Goal: Information Seeking & Learning: Compare options

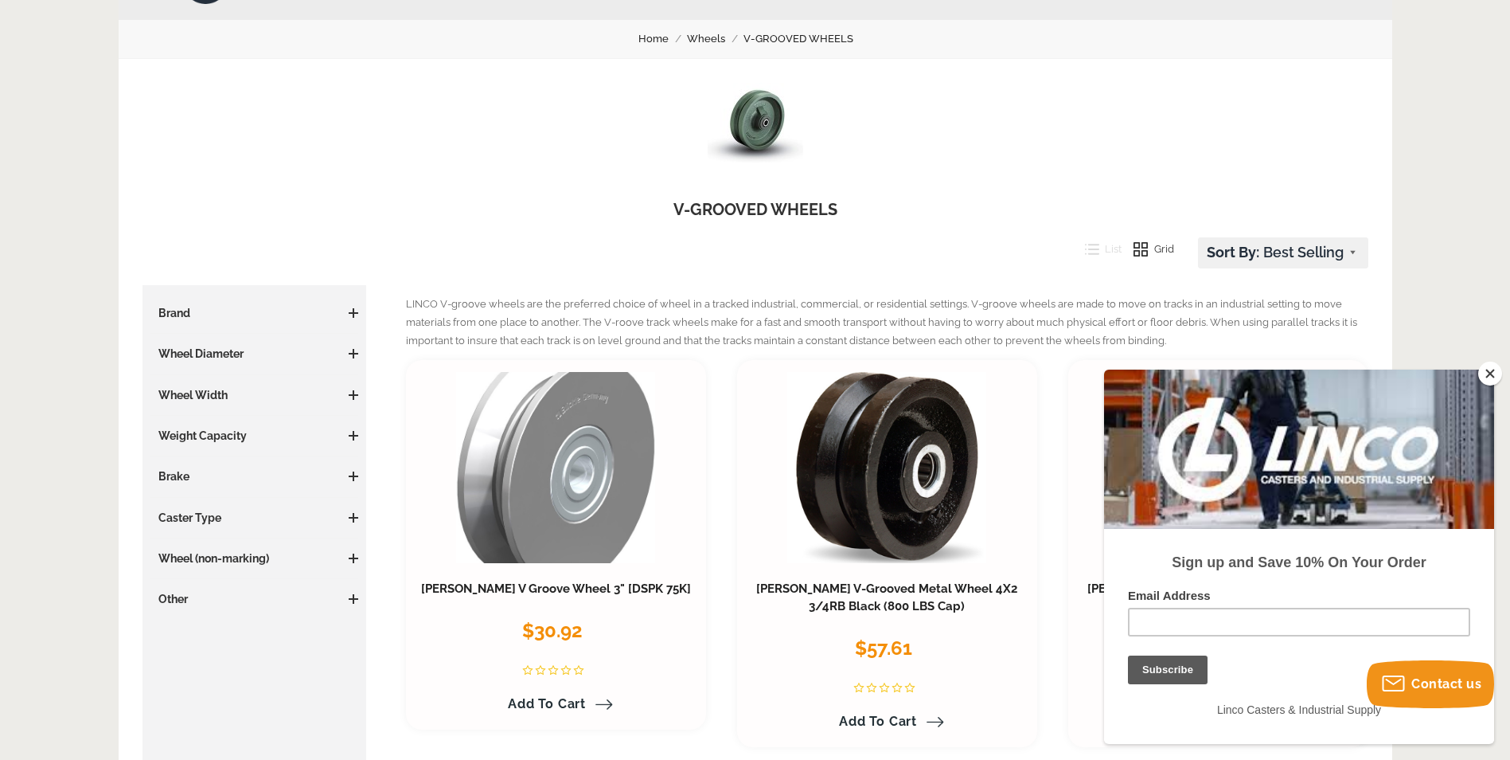
scroll to position [159, 0]
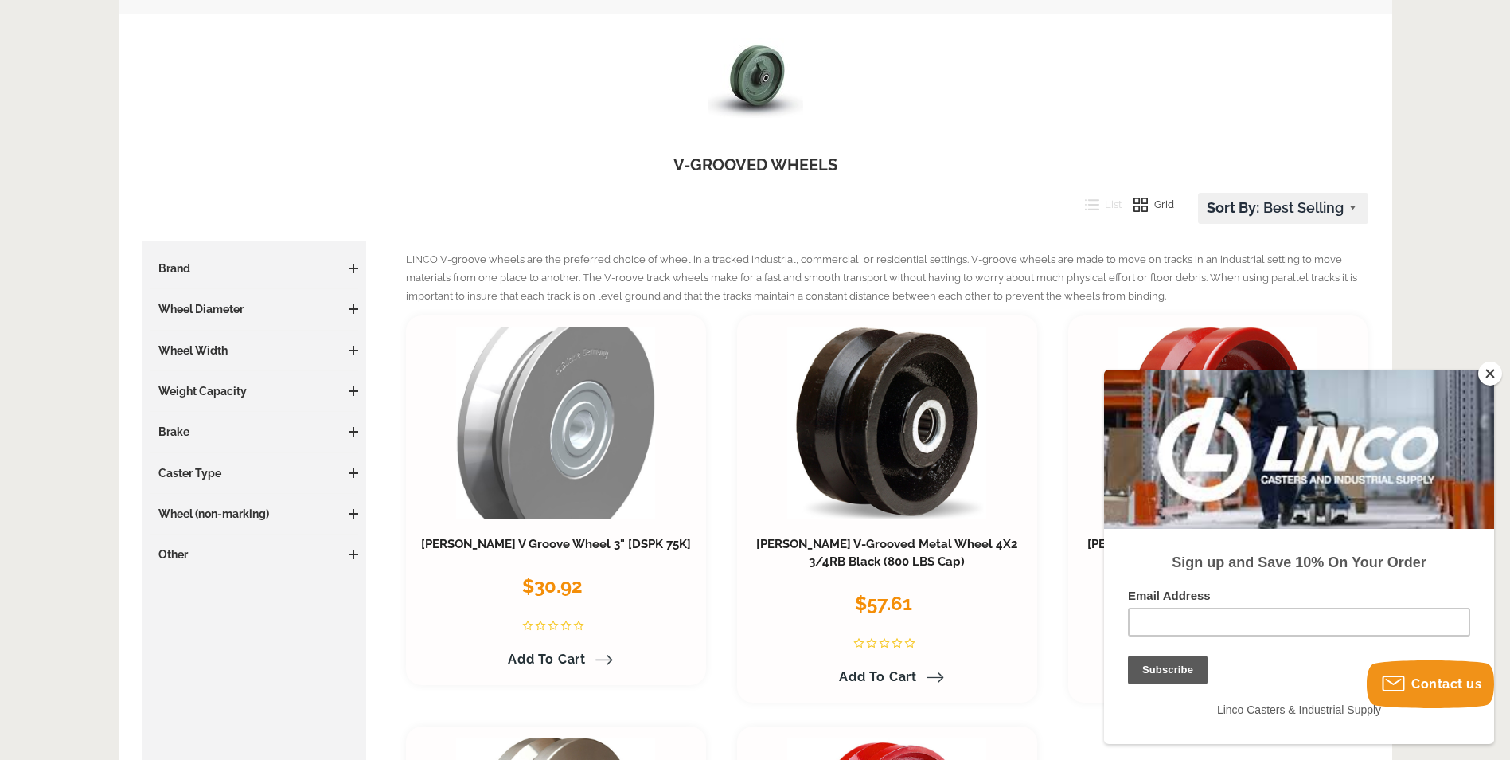
click at [1491, 377] on button "Close" at bounding box center [1490, 373] width 24 height 24
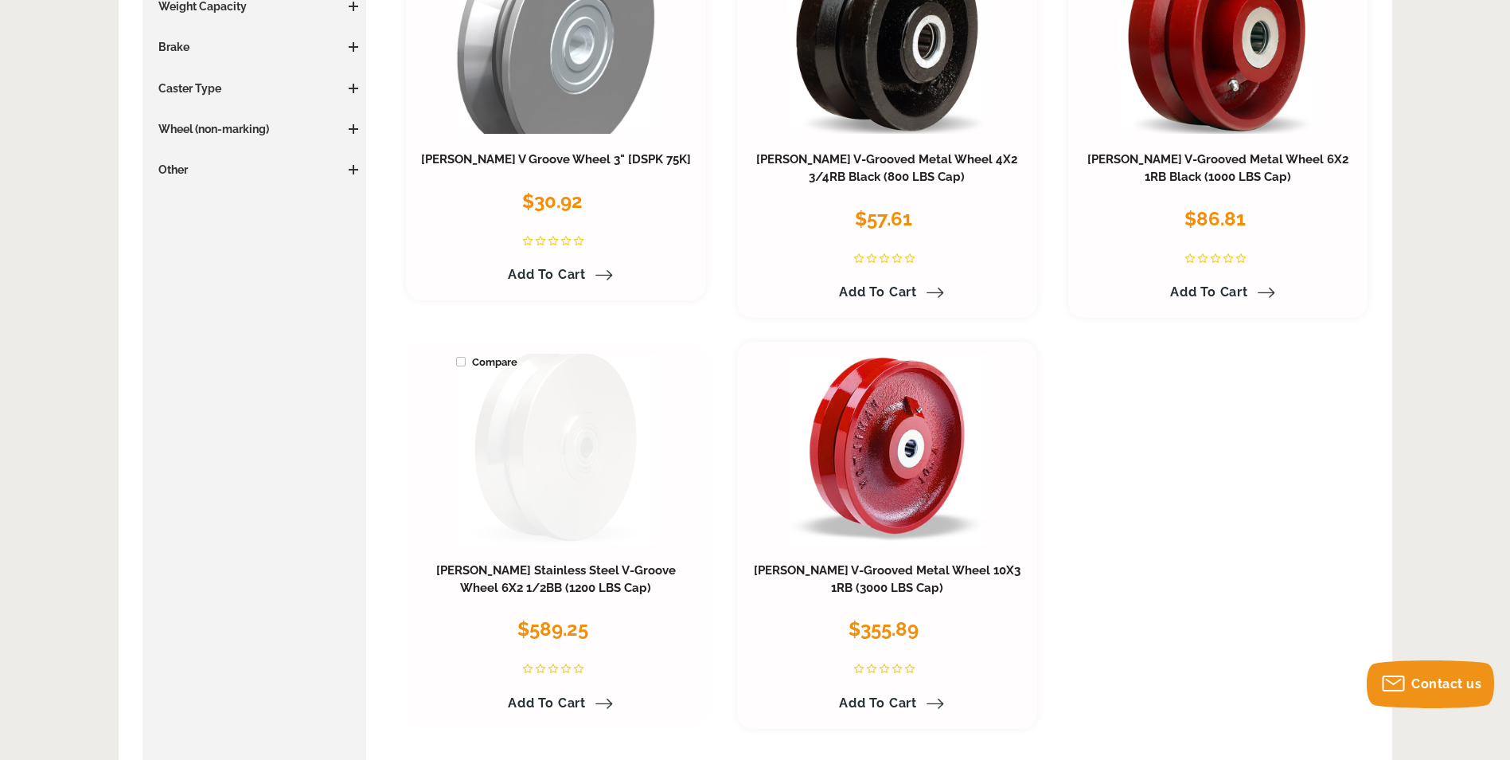
scroll to position [478, 0]
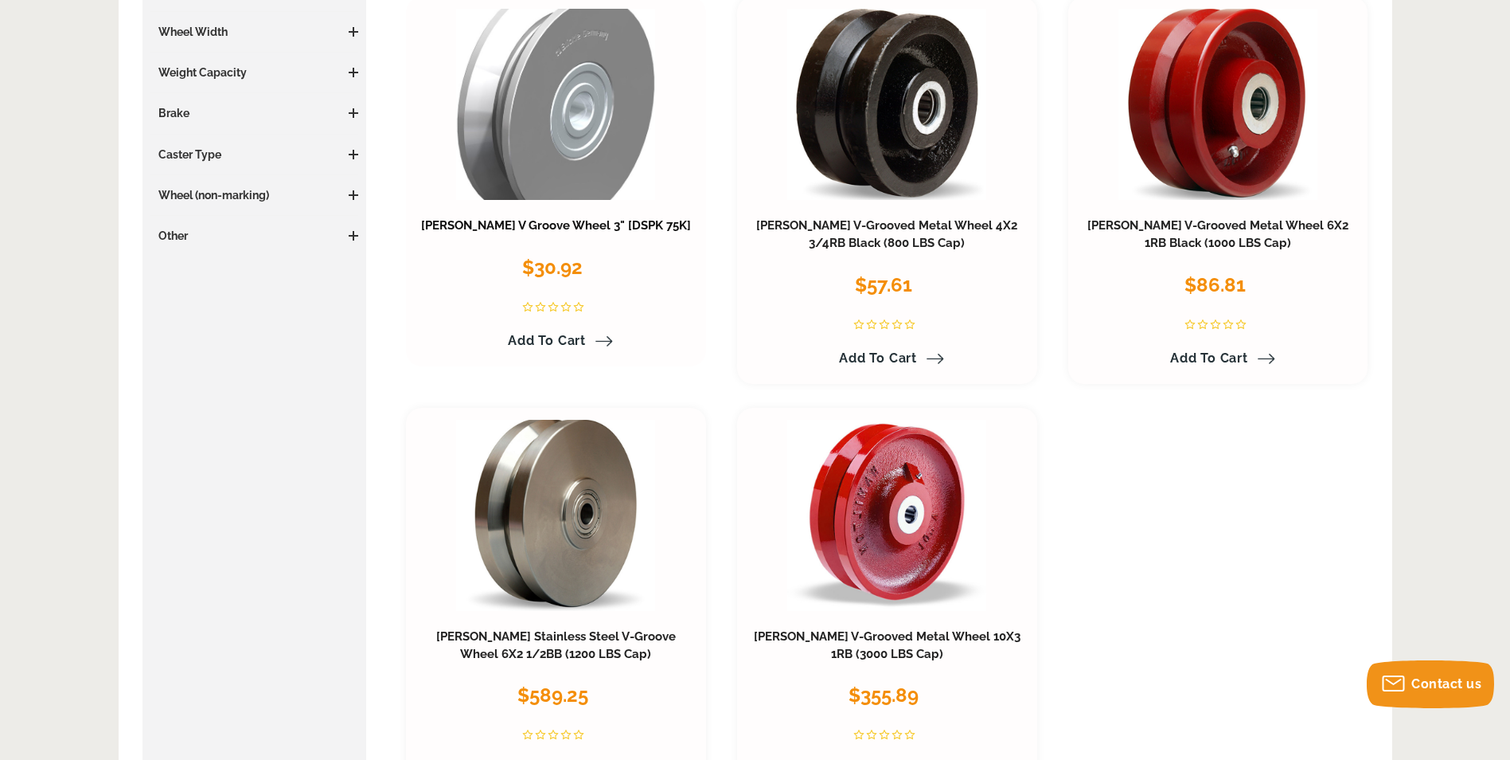
click at [563, 226] on link "Blickle V Groove Wheel 3" [DSPK 75K]" at bounding box center [556, 225] width 270 height 14
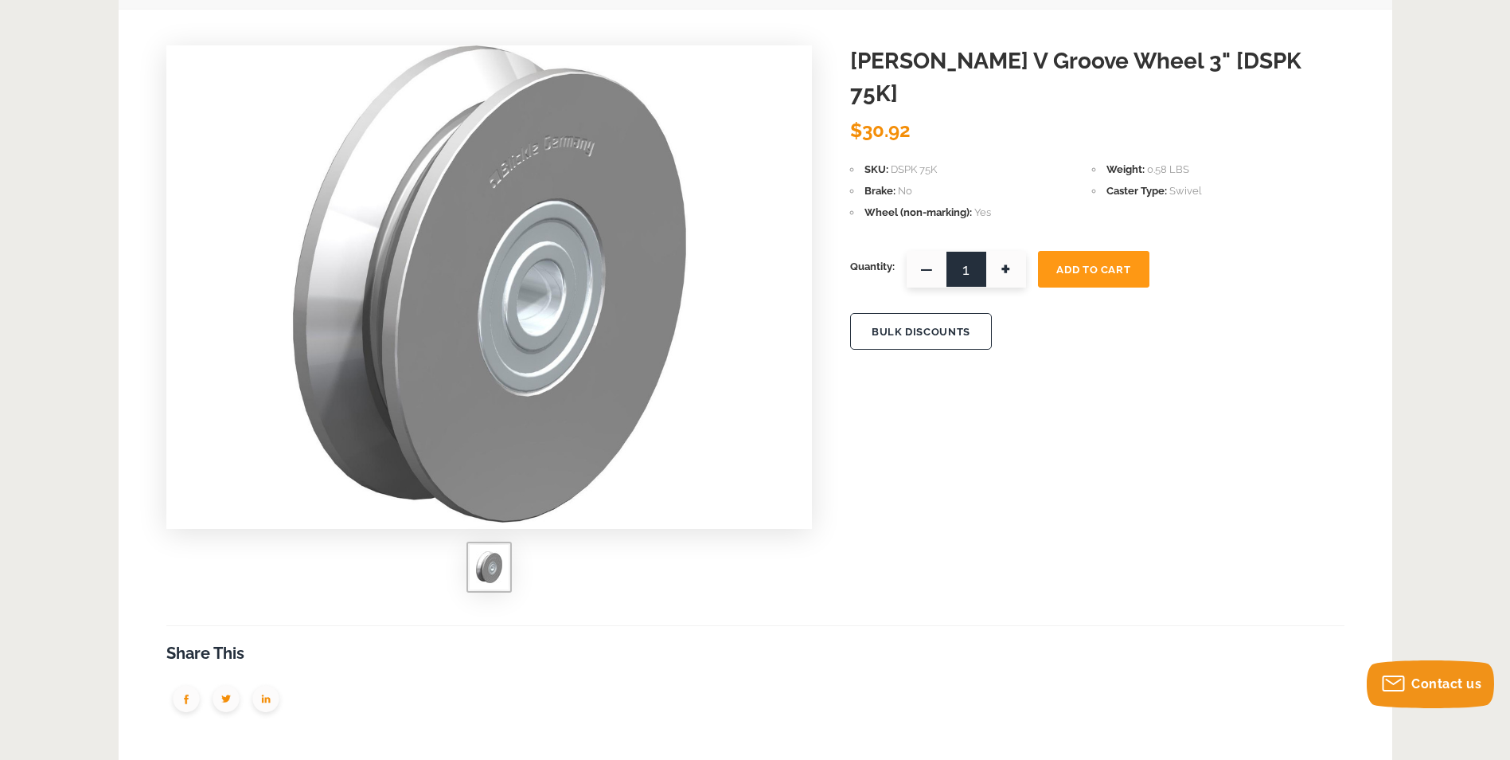
scroll to position [159, 0]
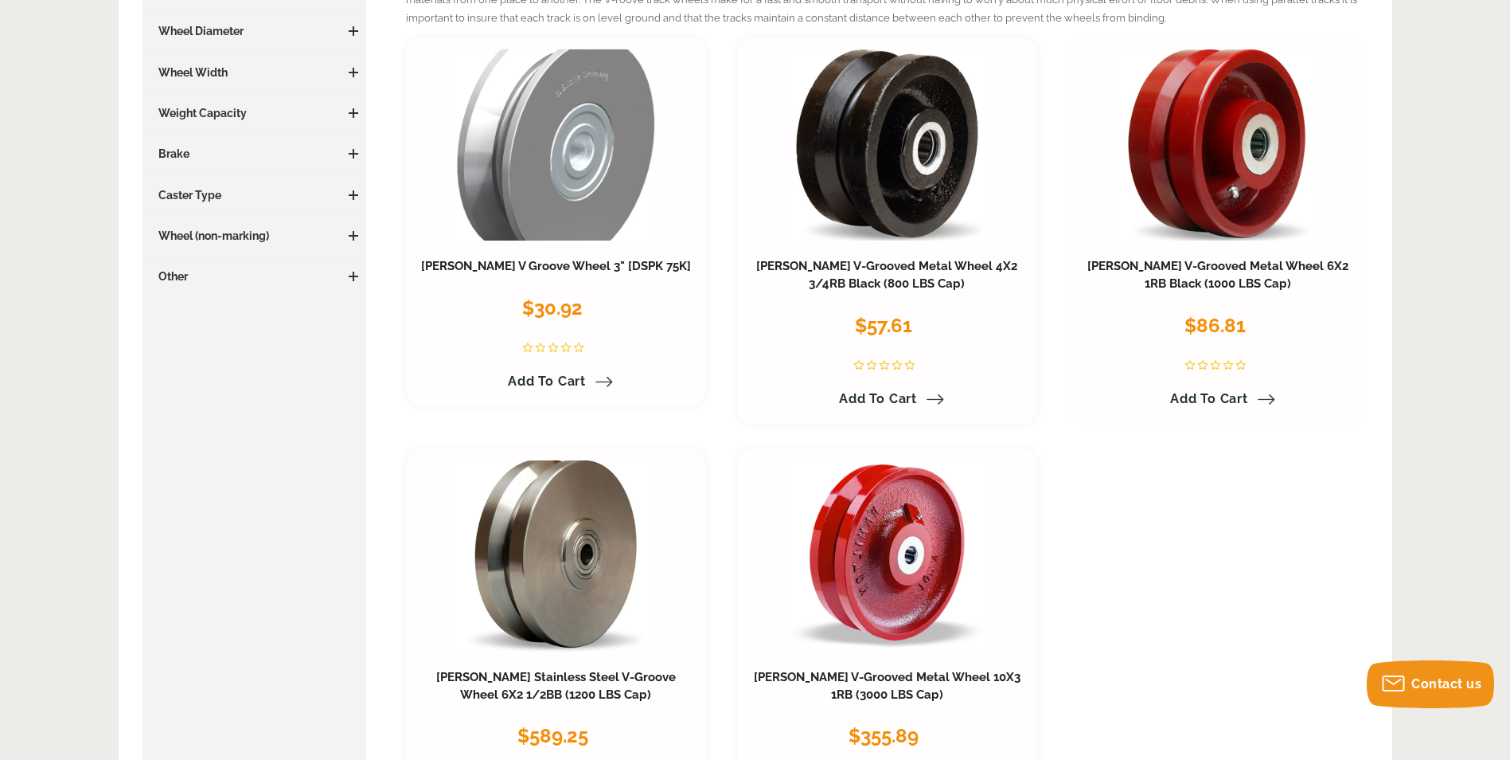
scroll to position [398, 0]
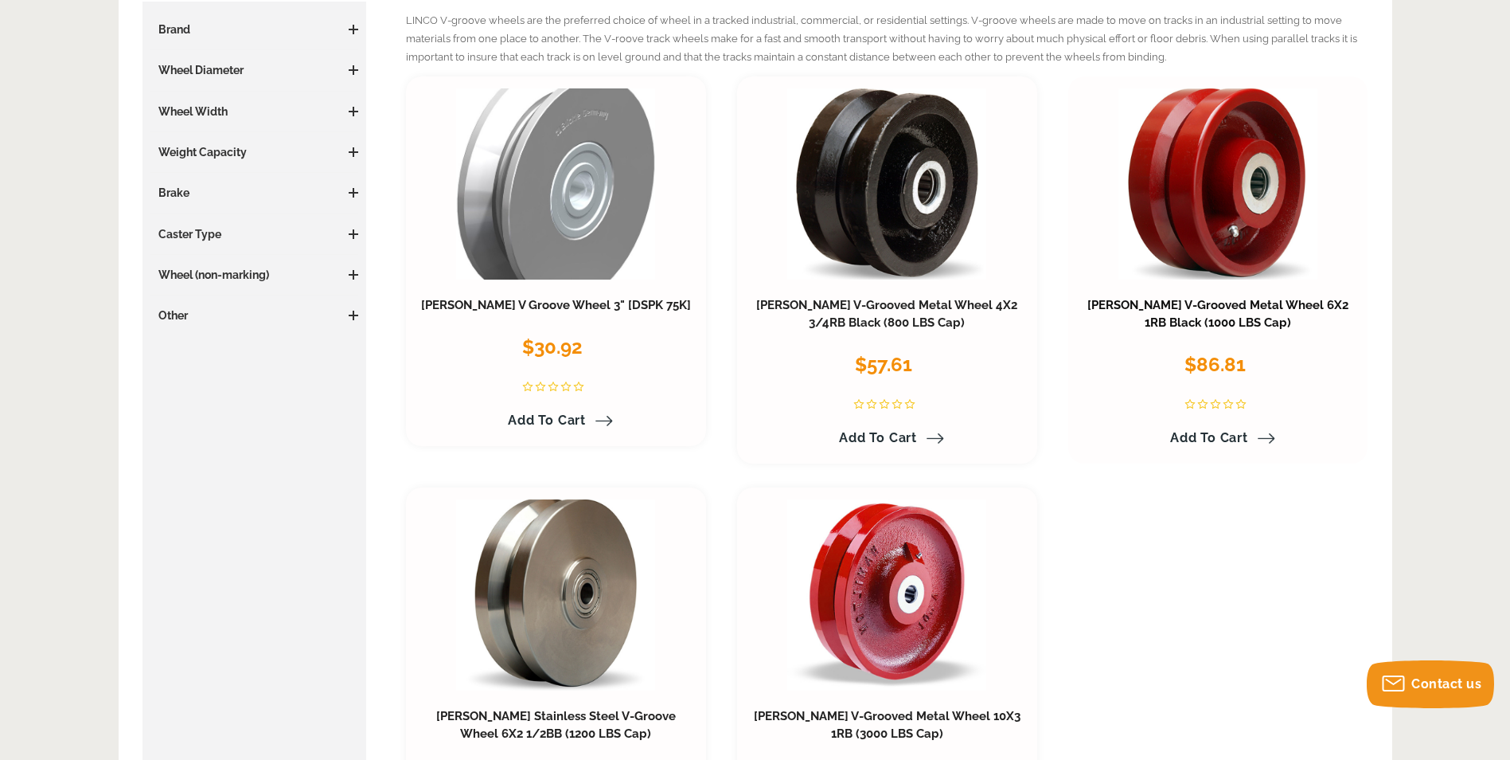
click at [1136, 303] on link "[PERSON_NAME] V-Grooved Metal Wheel 6X2 1RB Black (1000 LBS Cap)" at bounding box center [1218, 314] width 261 height 32
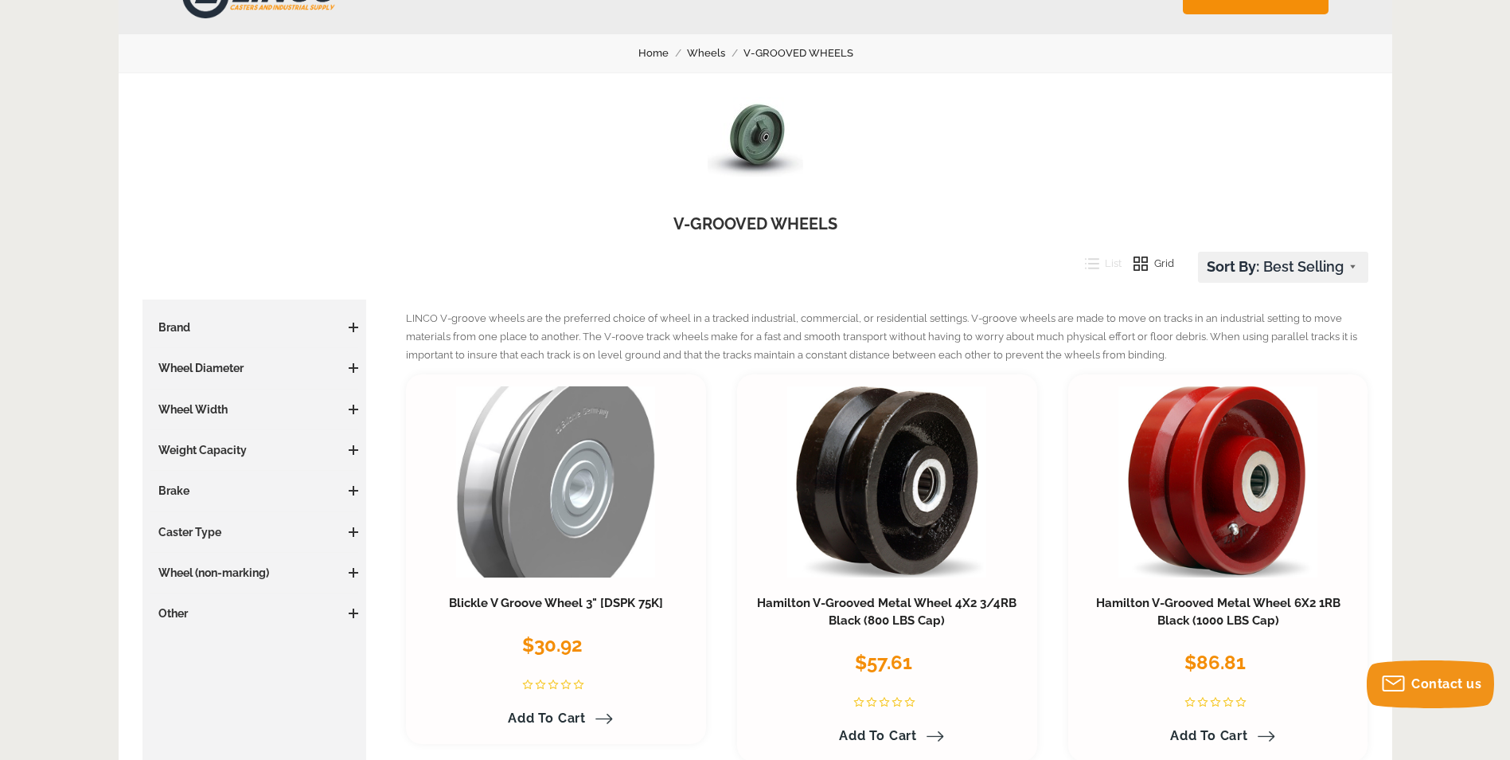
scroll to position [80, 0]
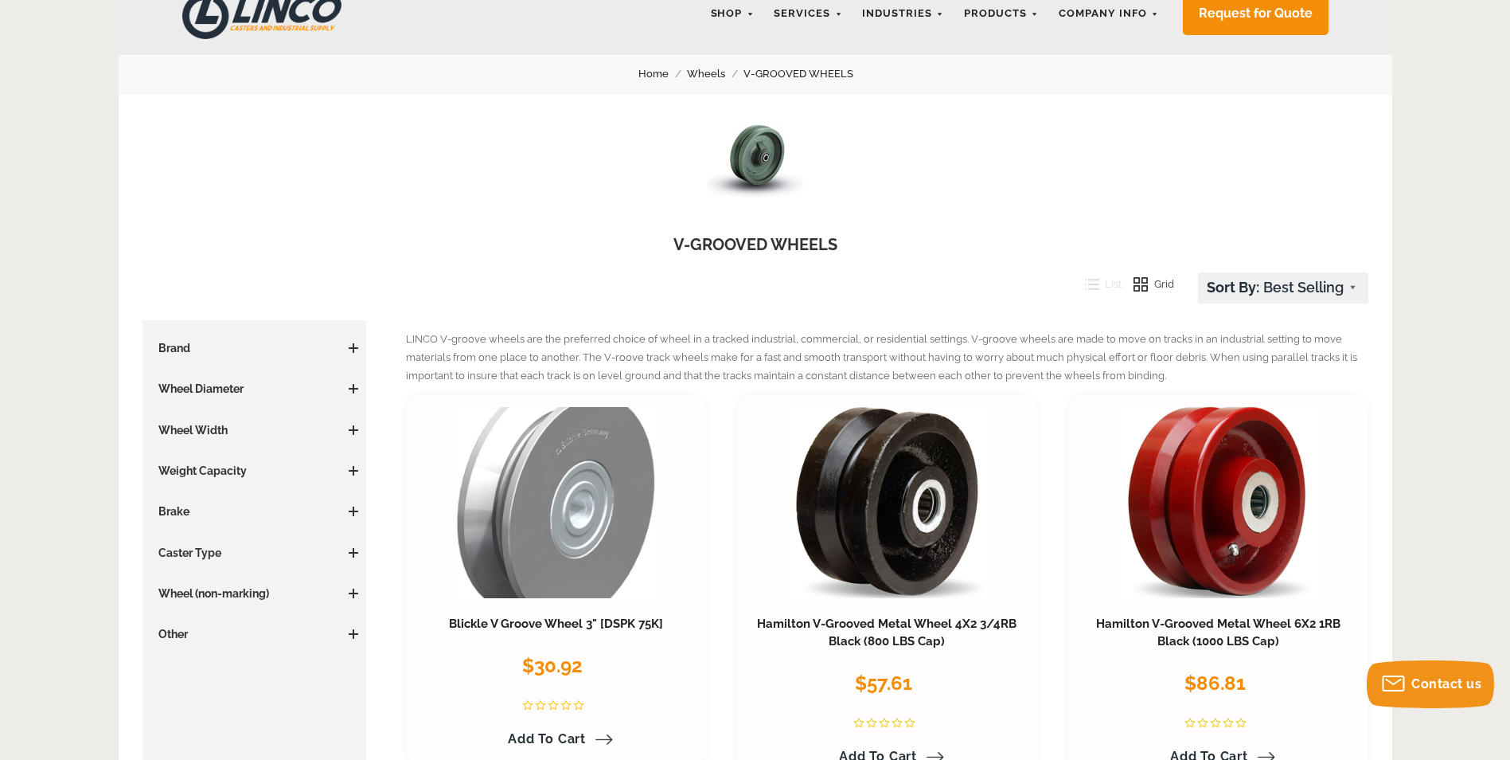
click at [713, 73] on link "Wheels" at bounding box center [715, 74] width 57 height 18
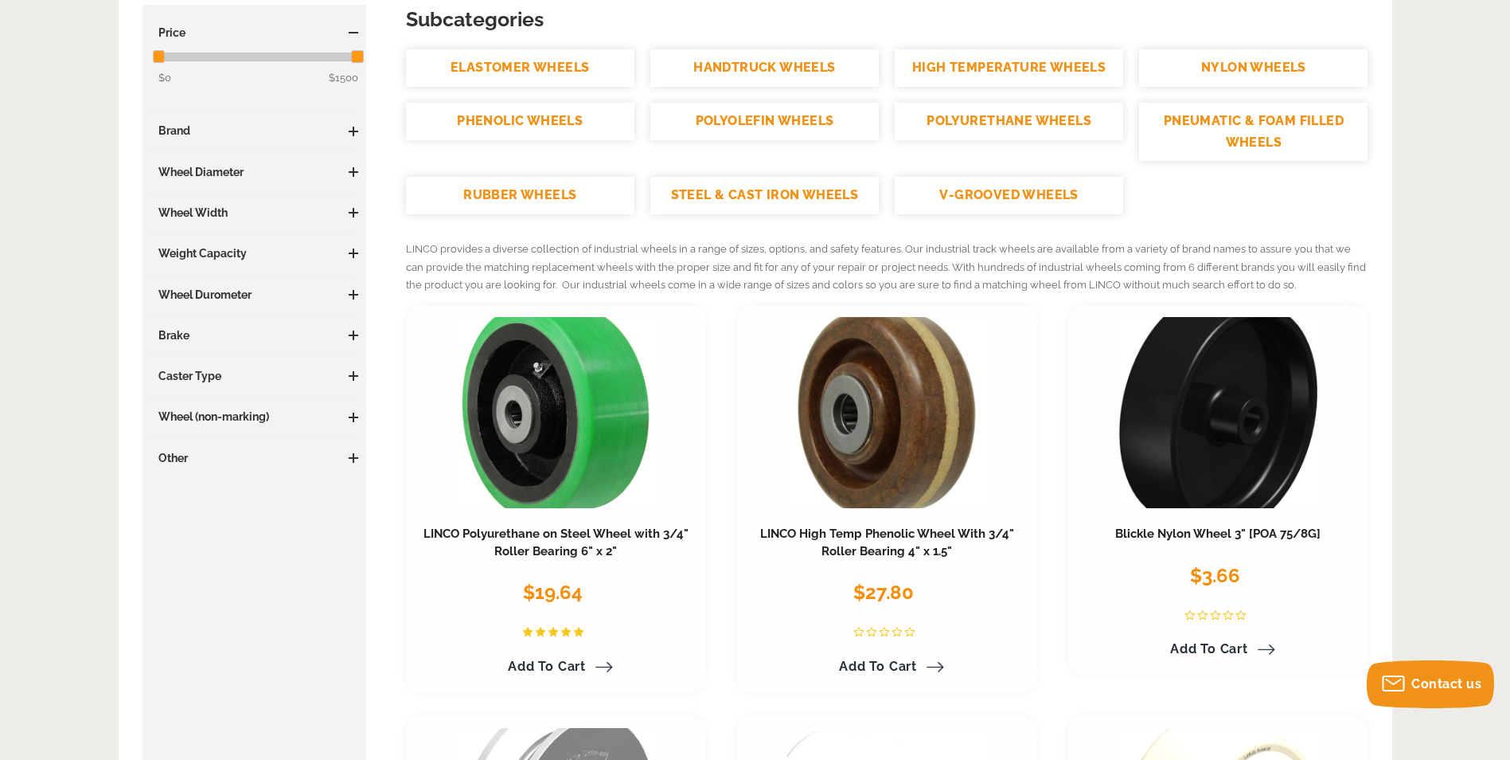
scroll to position [318, 0]
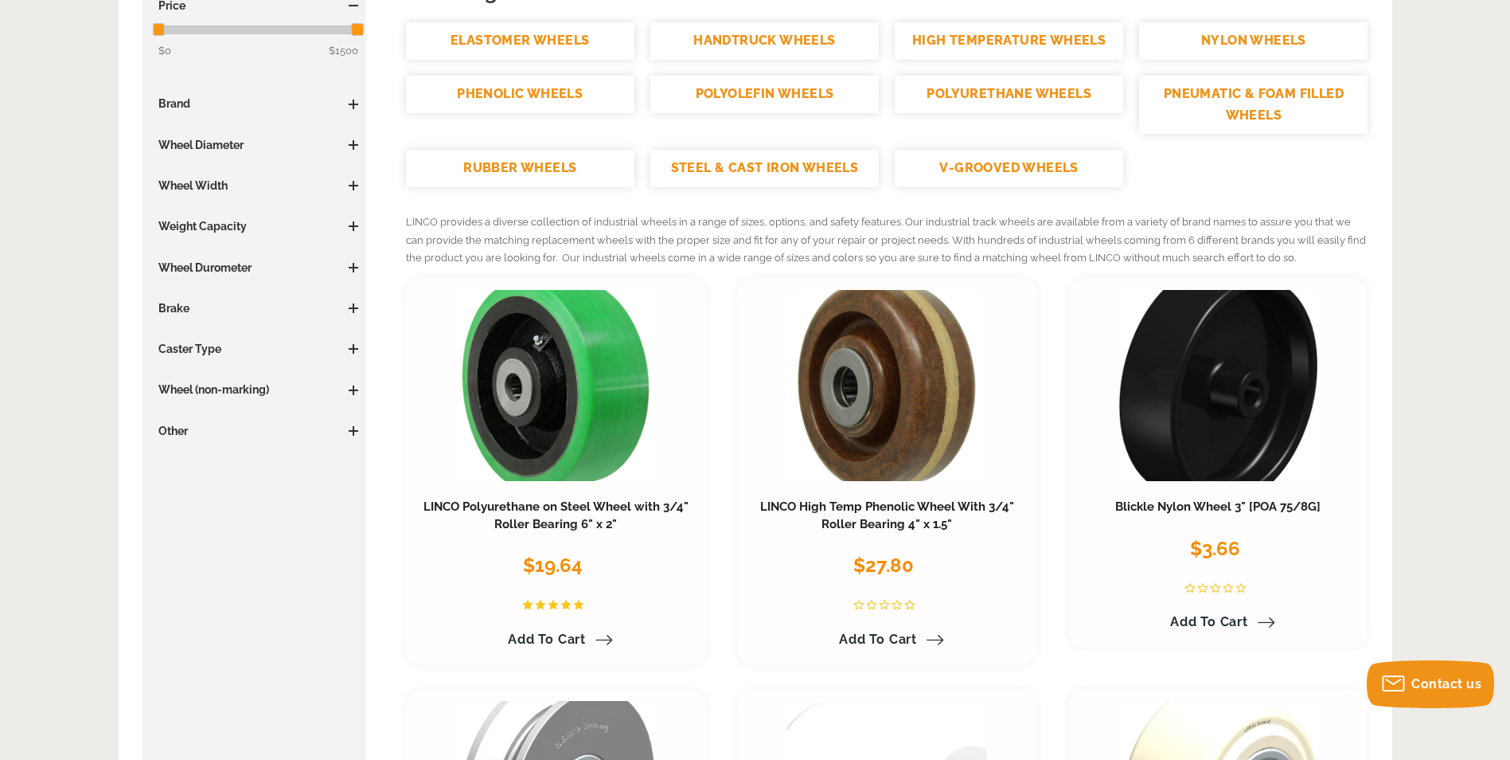
click at [769, 167] on link "STEEL & CAST IRON WHEELS" at bounding box center [764, 168] width 228 height 37
